Goal: Task Accomplishment & Management: Manage account settings

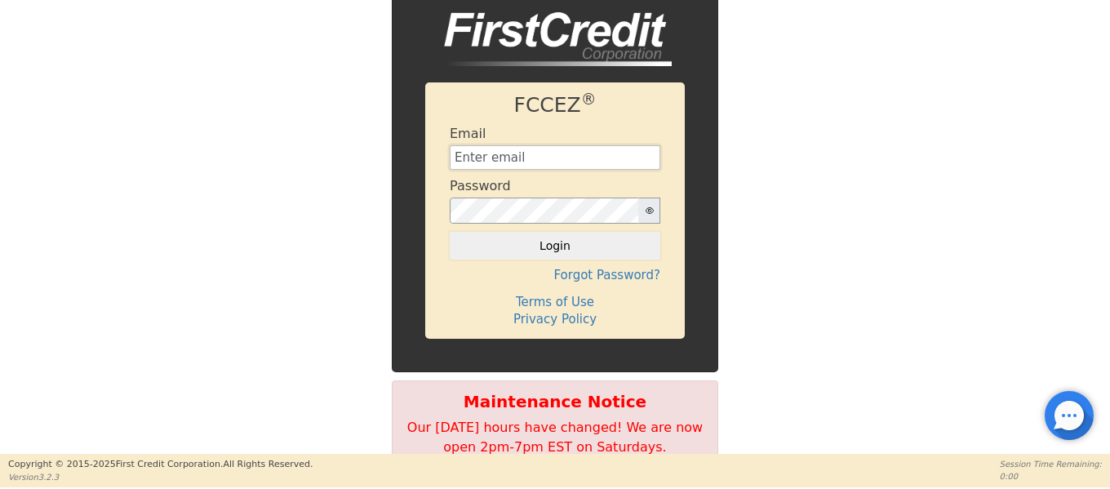
type input "[EMAIL_ADDRESS][DOMAIN_NAME]"
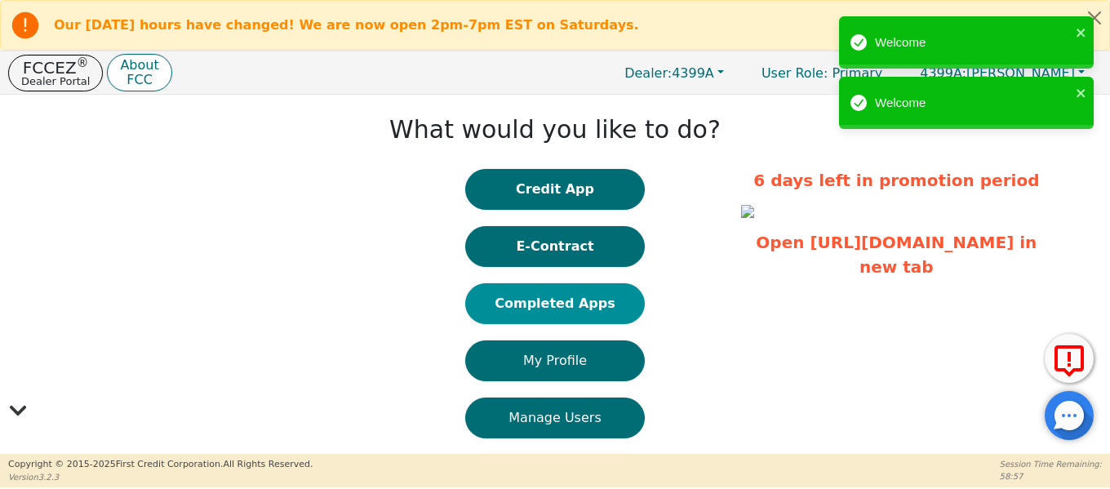
click at [558, 309] on button "Completed Apps" at bounding box center [554, 303] width 179 height 41
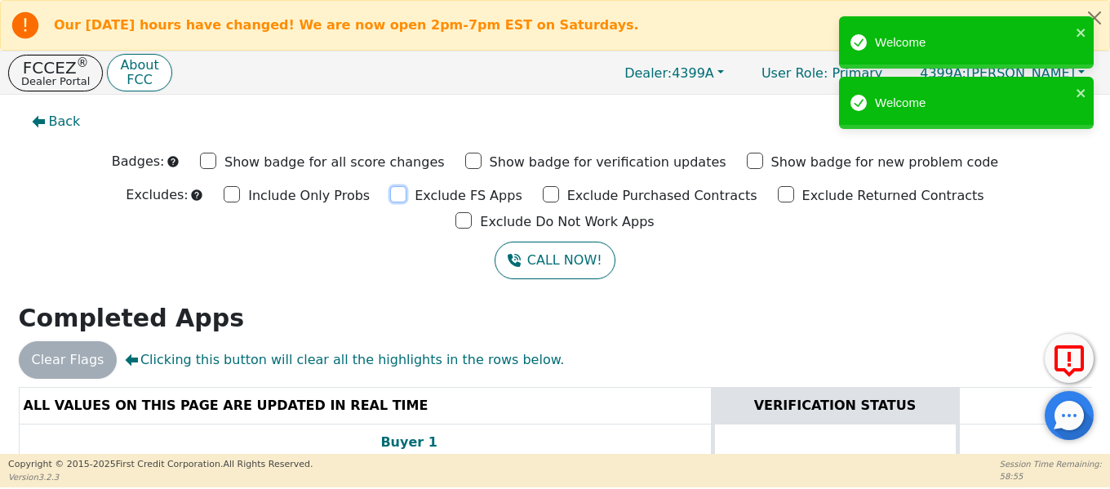
drag, startPoint x: 308, startPoint y: 194, endPoint x: 356, endPoint y: 195, distance: 48.1
click at [390, 194] on input "Exclude FS Apps" at bounding box center [398, 194] width 16 height 16
checkbox input "true"
drag, startPoint x: 449, startPoint y: 193, endPoint x: 482, endPoint y: 199, distance: 34.1
click at [543, 193] on input "Exclude Purchased Contracts" at bounding box center [551, 194] width 16 height 16
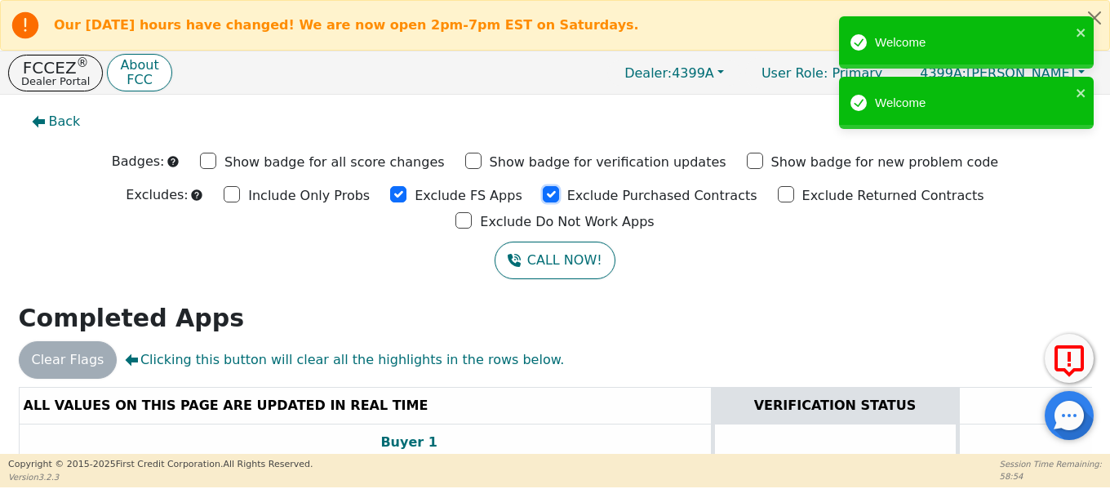
checkbox input "true"
click at [778, 194] on input "Exclude Returned Contracts" at bounding box center [786, 194] width 16 height 16
checkbox input "true"
drag, startPoint x: 874, startPoint y: 193, endPoint x: 888, endPoint y: 205, distance: 18.5
click at [472, 212] on input "Exclude Do Not Work Apps" at bounding box center [463, 220] width 16 height 16
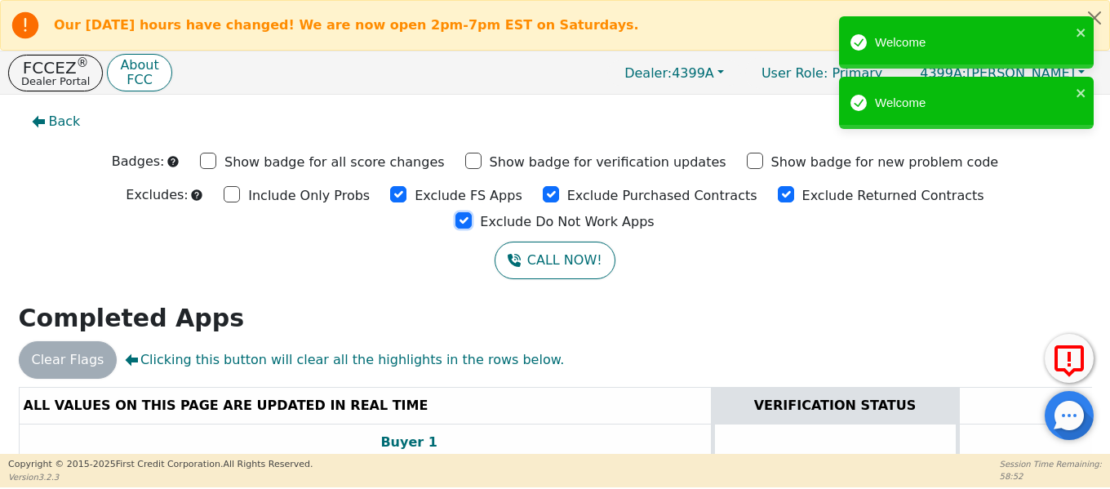
checkbox input "true"
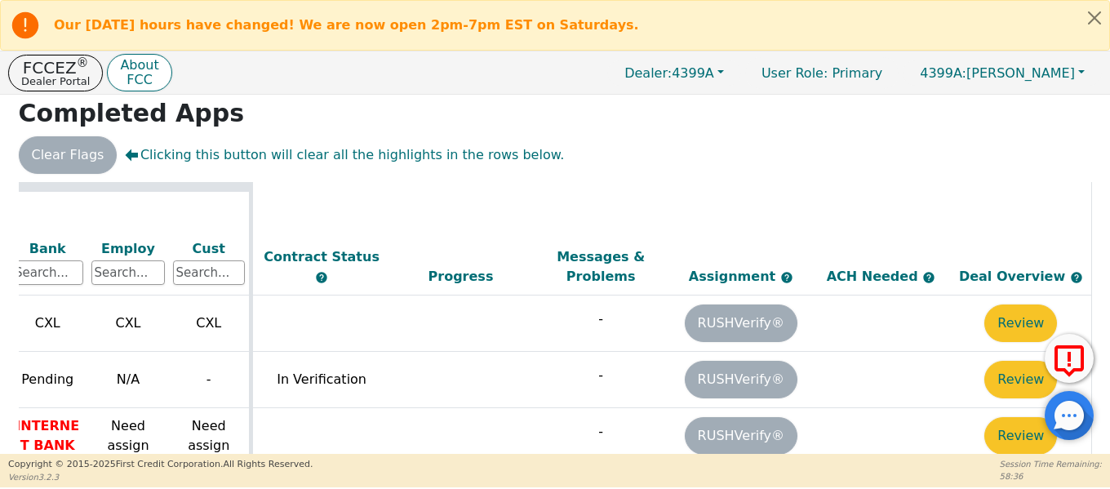
scroll to position [28, 0]
